Goal: Task Accomplishment & Management: Use online tool/utility

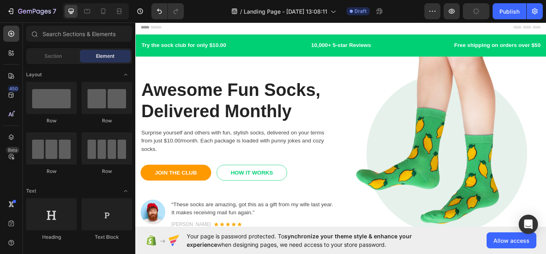
click at [163, 29] on span "Header" at bounding box center [159, 28] width 18 height 8
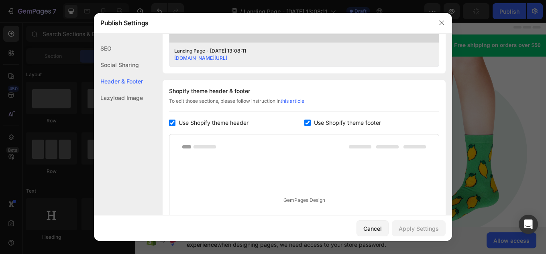
scroll to position [376, 0]
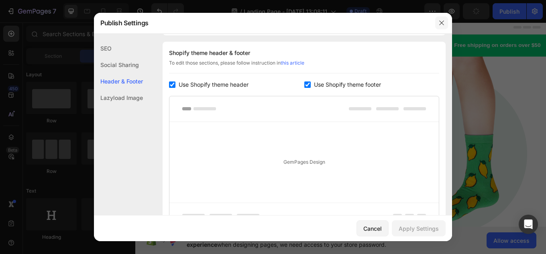
click at [437, 20] on button "button" at bounding box center [441, 22] width 13 height 13
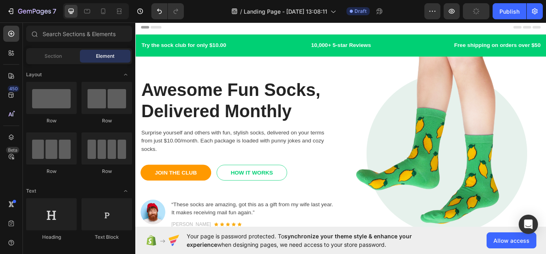
click at [161, 24] on span "Header" at bounding box center [159, 28] width 18 height 8
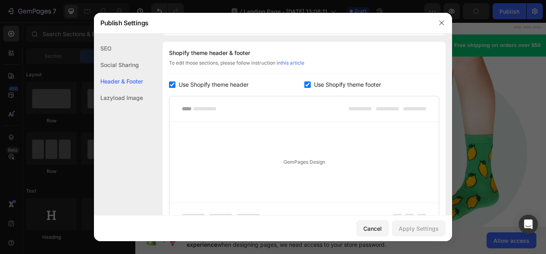
click at [118, 57] on div "SEO" at bounding box center [118, 65] width 49 height 16
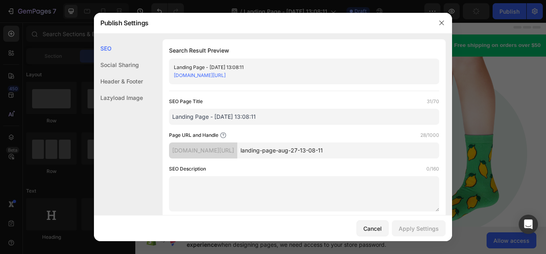
scroll to position [0, 0]
click at [116, 73] on div "Social Sharing" at bounding box center [118, 81] width 49 height 16
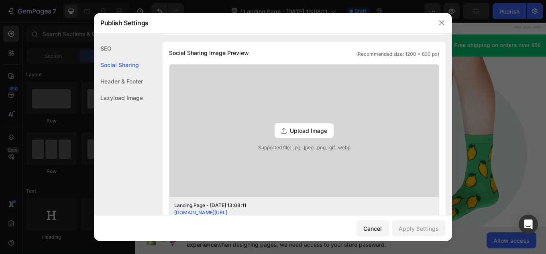
click at [136, 89] on div "Header & Footer" at bounding box center [118, 97] width 49 height 16
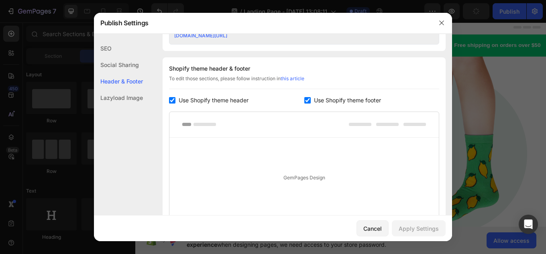
scroll to position [376, 0]
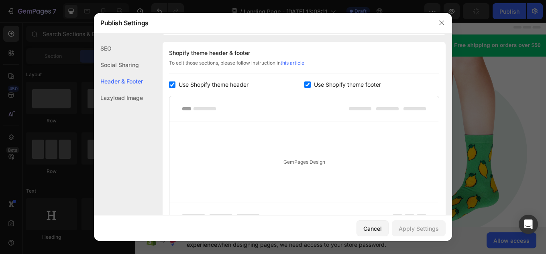
click at [444, 29] on button "button" at bounding box center [441, 22] width 13 height 13
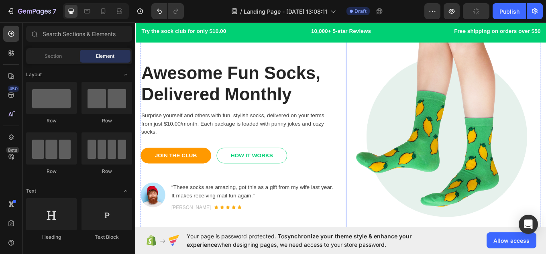
scroll to position [40, 0]
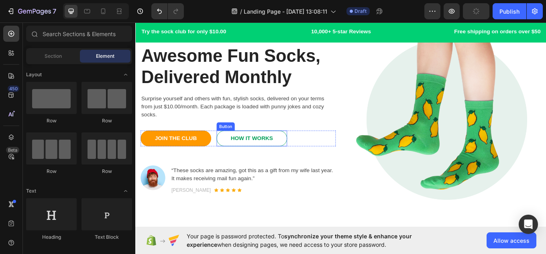
click at [242, 161] on link "HOW IT WORKS" at bounding box center [271, 159] width 83 height 18
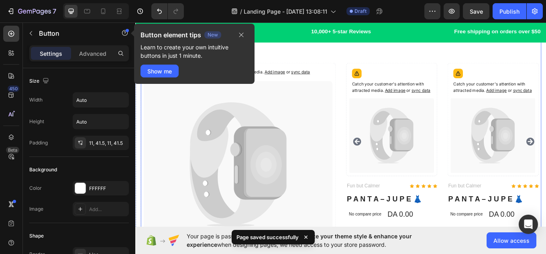
scroll to position [1645, 0]
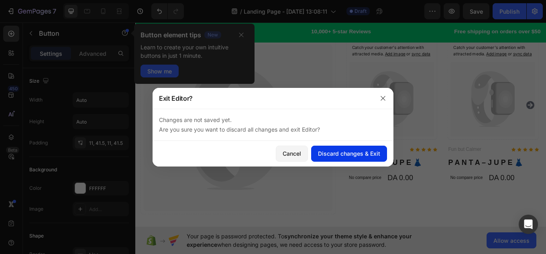
click at [325, 157] on div "Discard changes & Exit" at bounding box center [349, 153] width 62 height 8
